Goal: Task Accomplishment & Management: Manage account settings

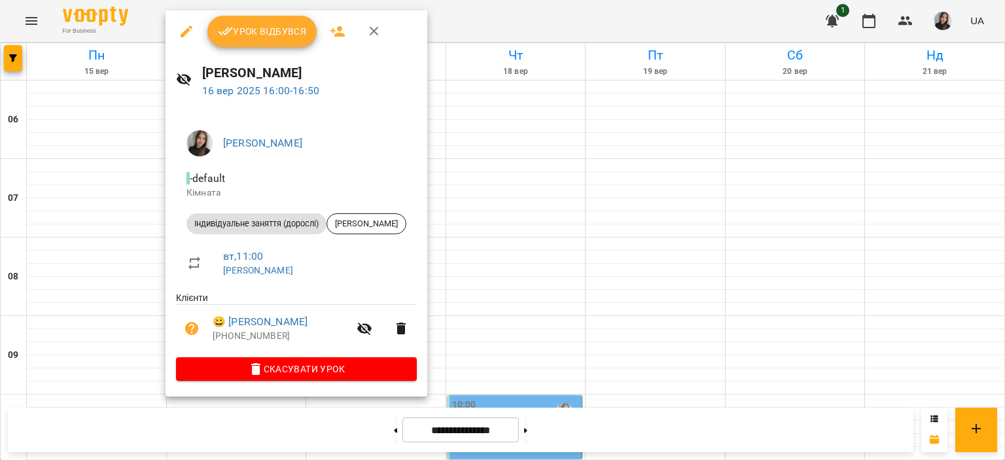
scroll to position [707, 0]
click at [372, 327] on icon "button" at bounding box center [365, 329] width 16 height 16
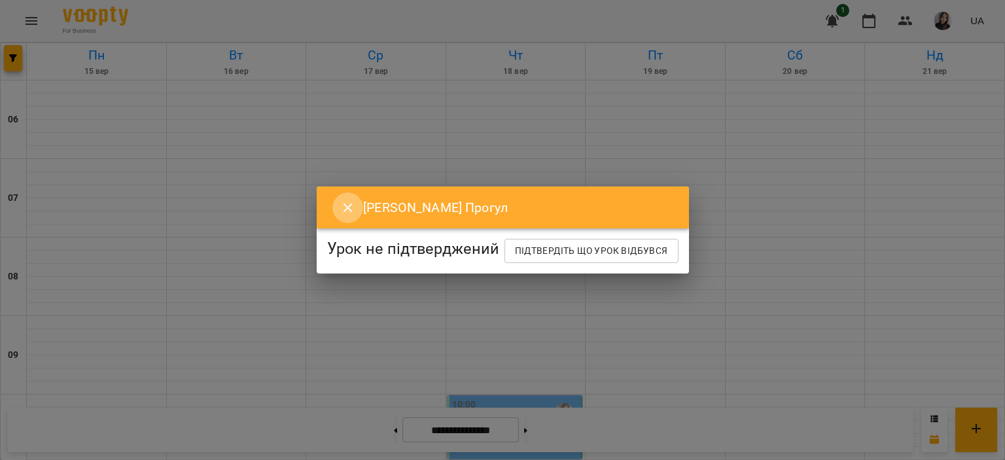
click at [340, 200] on icon "Close" at bounding box center [348, 208] width 16 height 16
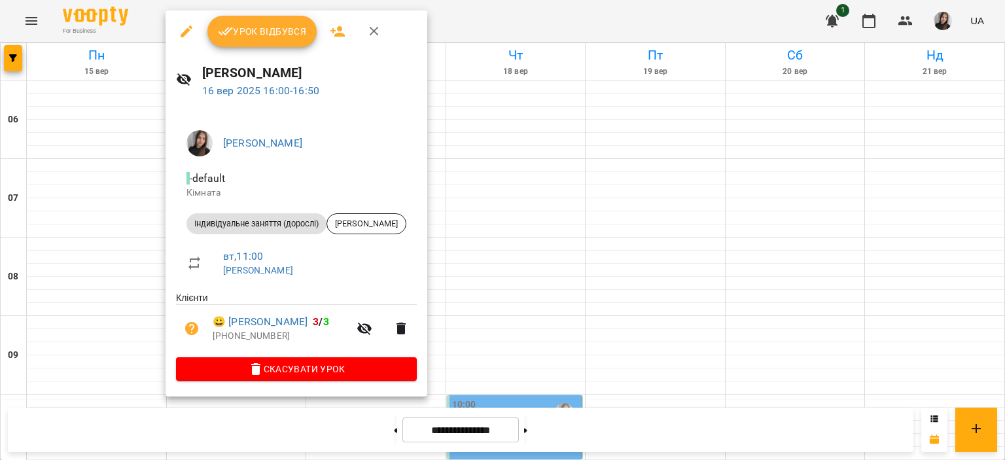
click at [281, 35] on span "Урок відбувся" at bounding box center [262, 32] width 89 height 16
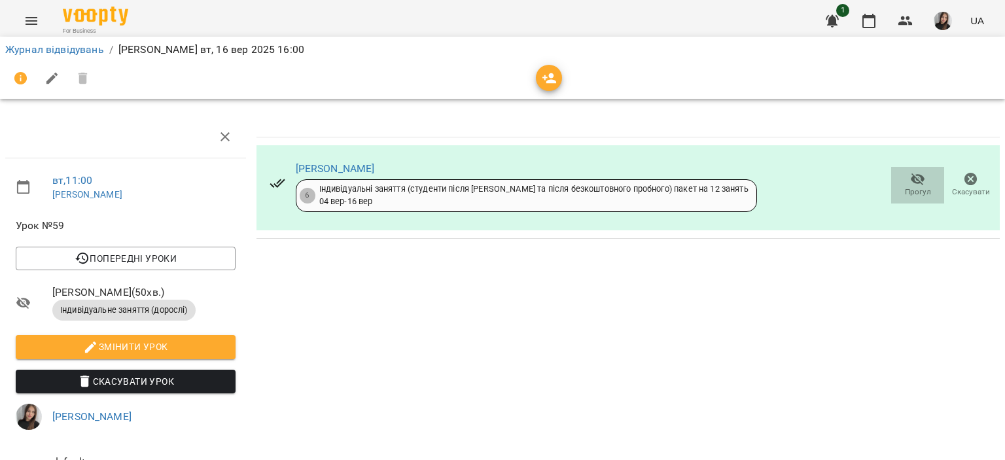
click at [905, 188] on span "Прогул" at bounding box center [918, 191] width 26 height 11
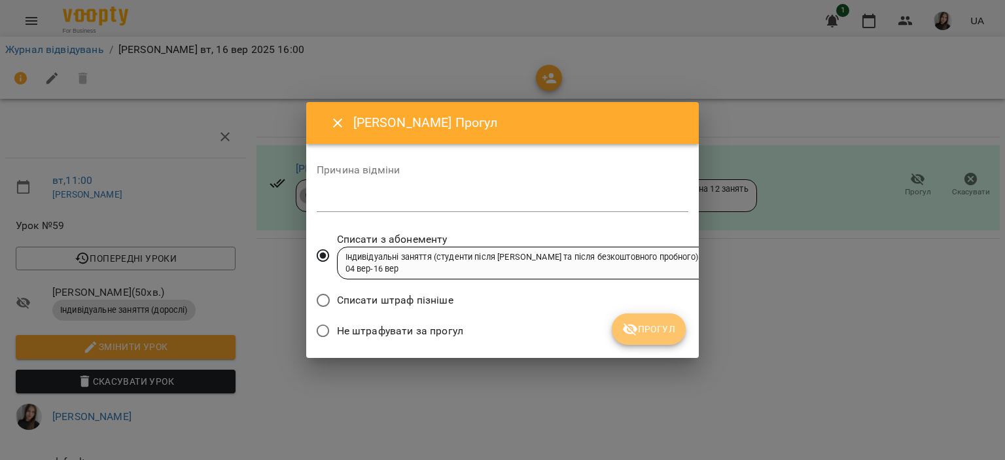
click at [648, 334] on button "Прогул" at bounding box center [649, 328] width 74 height 31
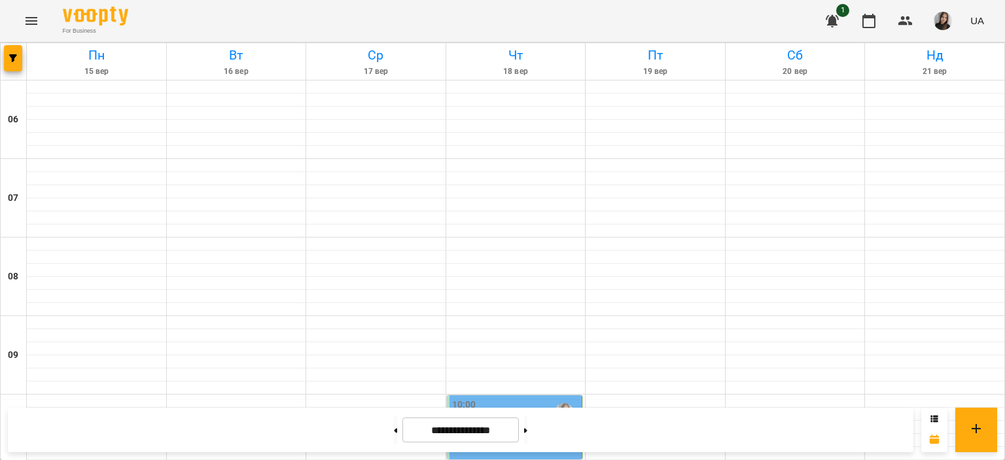
scroll to position [740, 0]
